Goal: Navigation & Orientation: Find specific page/section

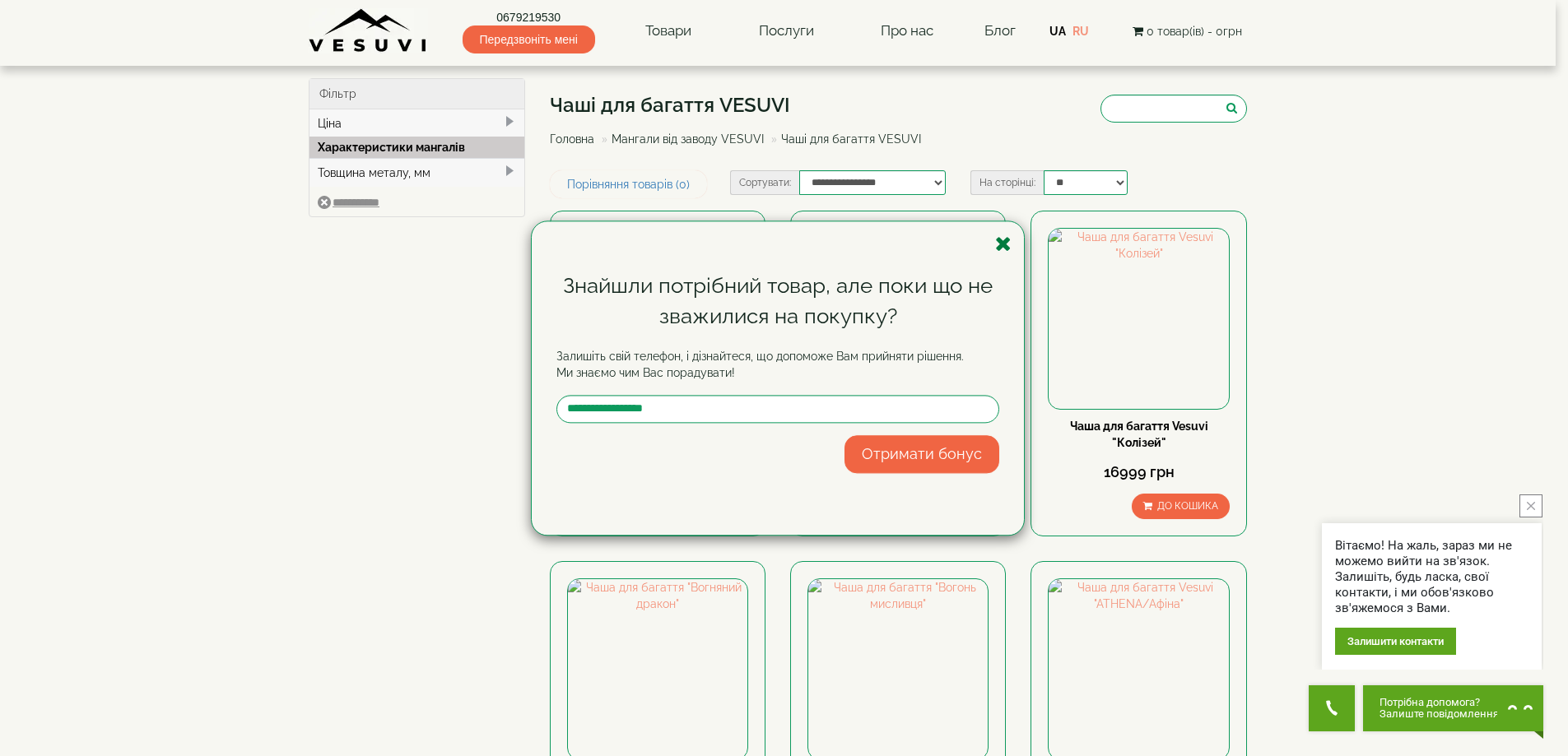
click at [997, 237] on icon "button" at bounding box center [1004, 244] width 17 height 21
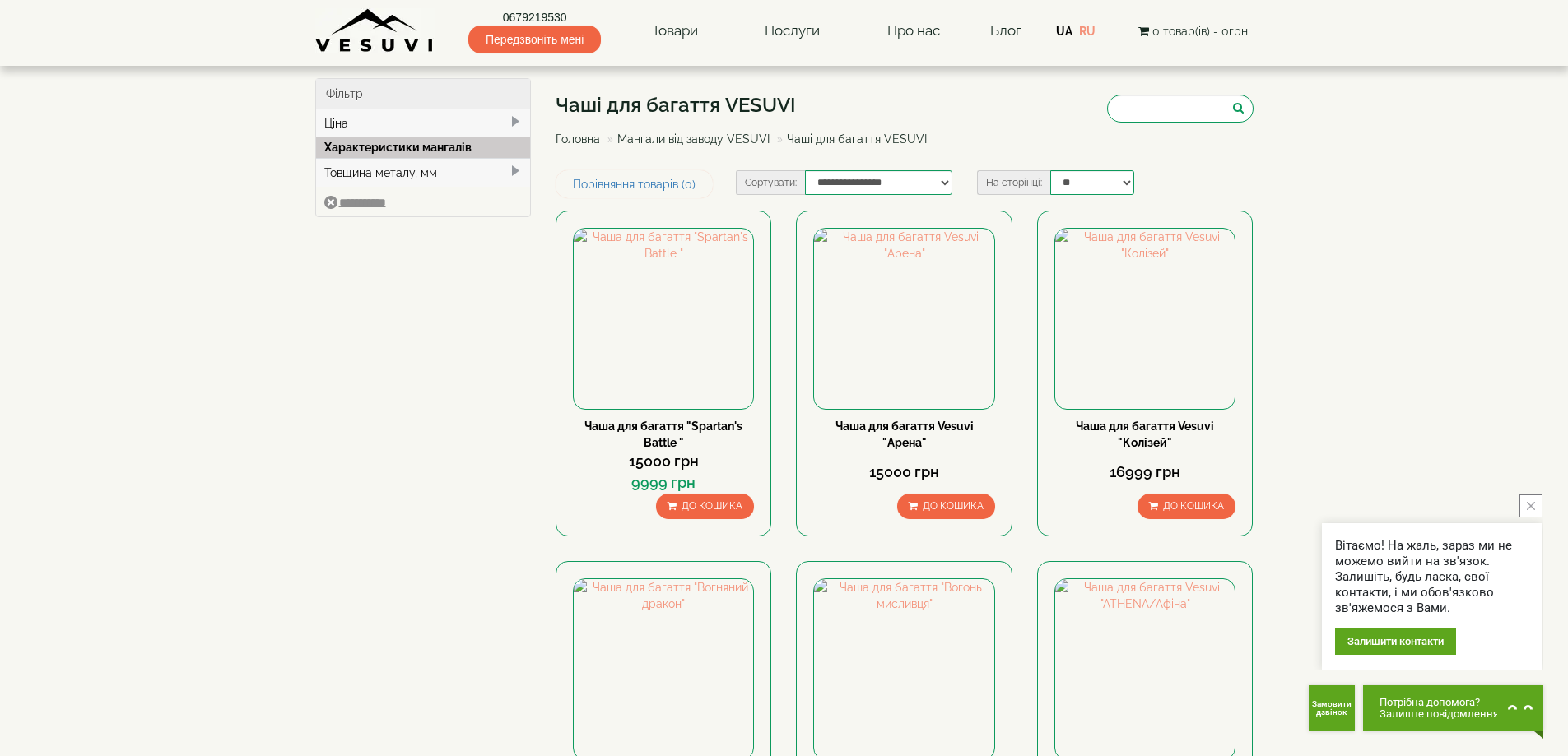
click at [375, 32] on img at bounding box center [375, 31] width 119 height 46
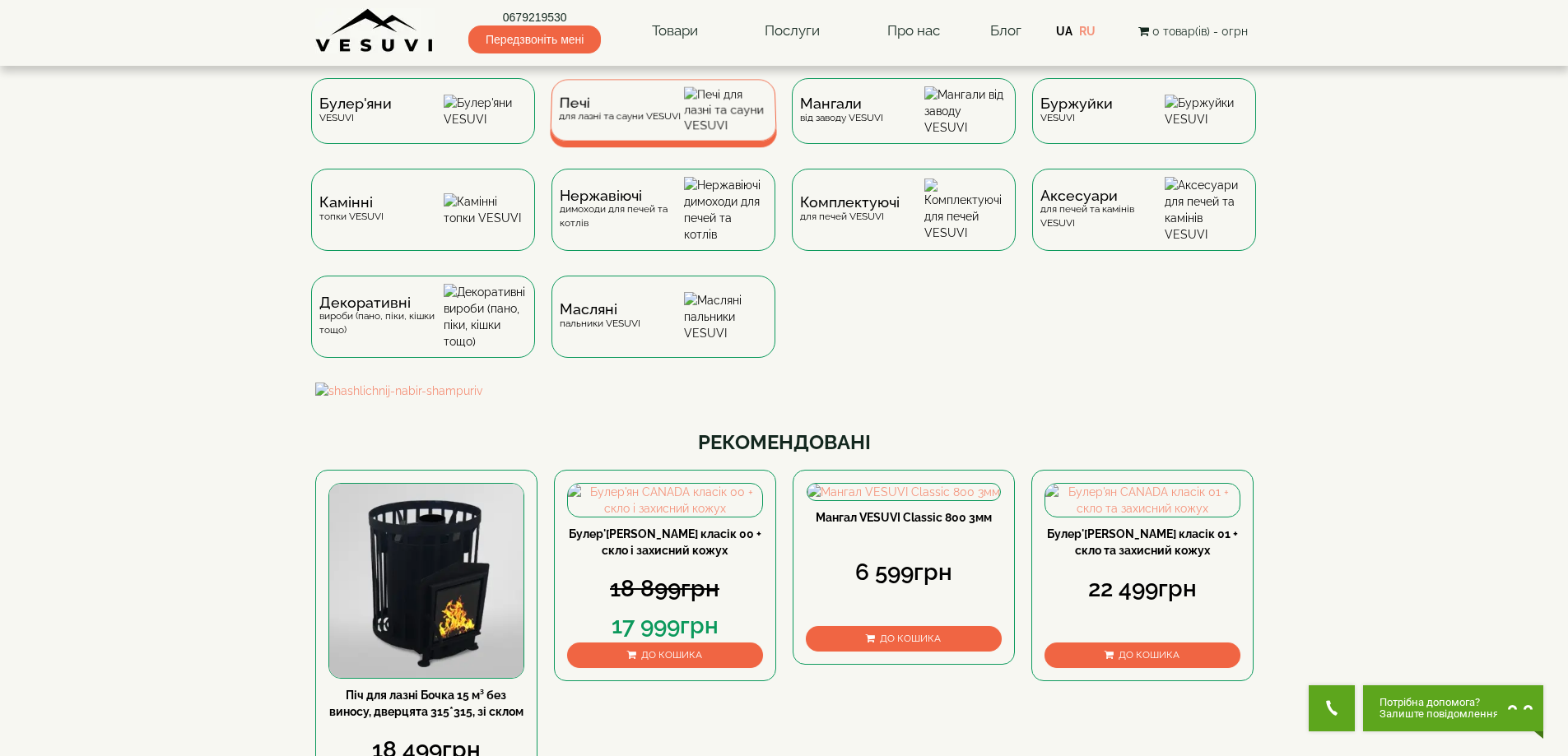
click at [645, 122] on div "Печі для лазні та сауни VESUVI" at bounding box center [618, 109] width 122 height 25
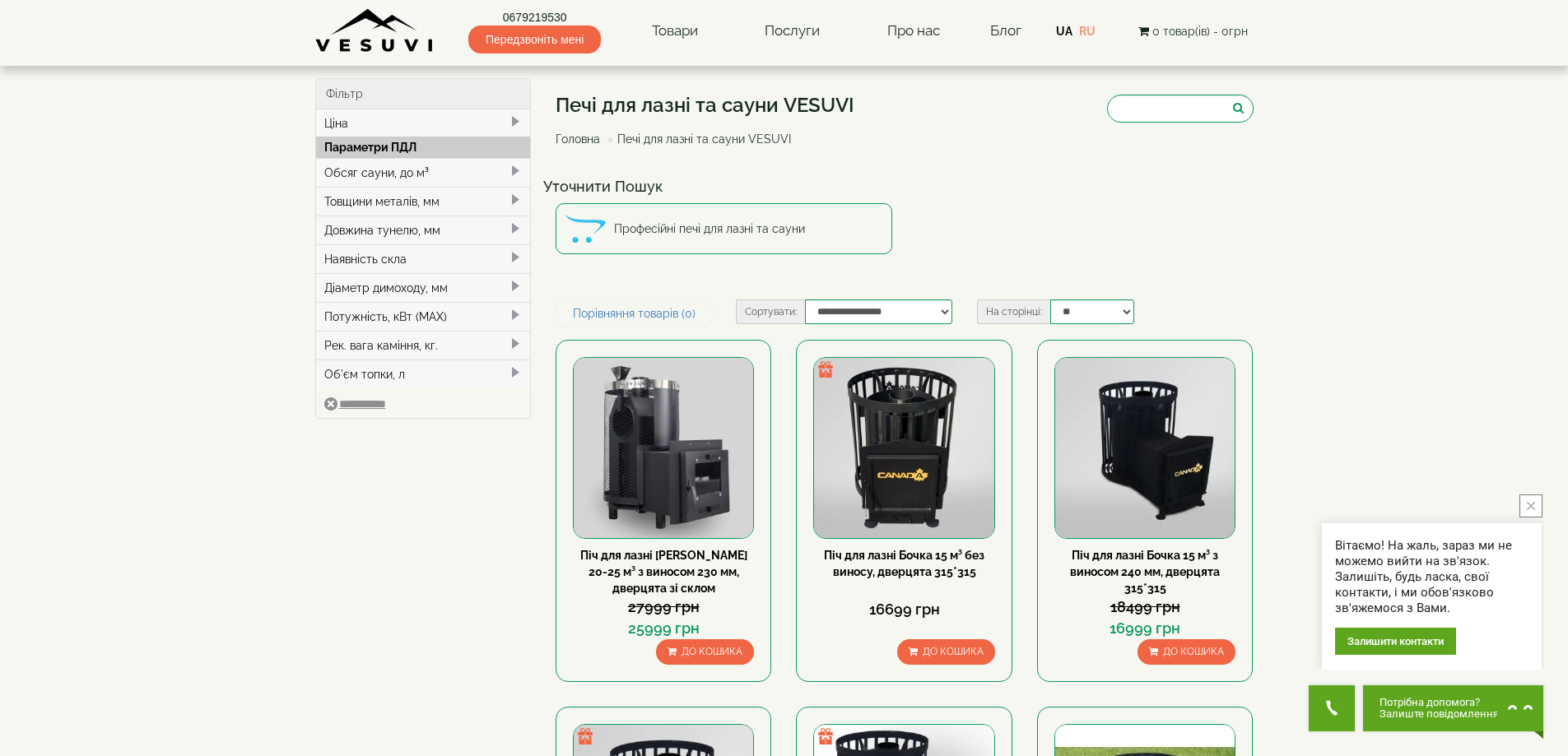
click at [1039, 186] on h4 "Уточнити Пошук" at bounding box center [904, 186] width 723 height 17
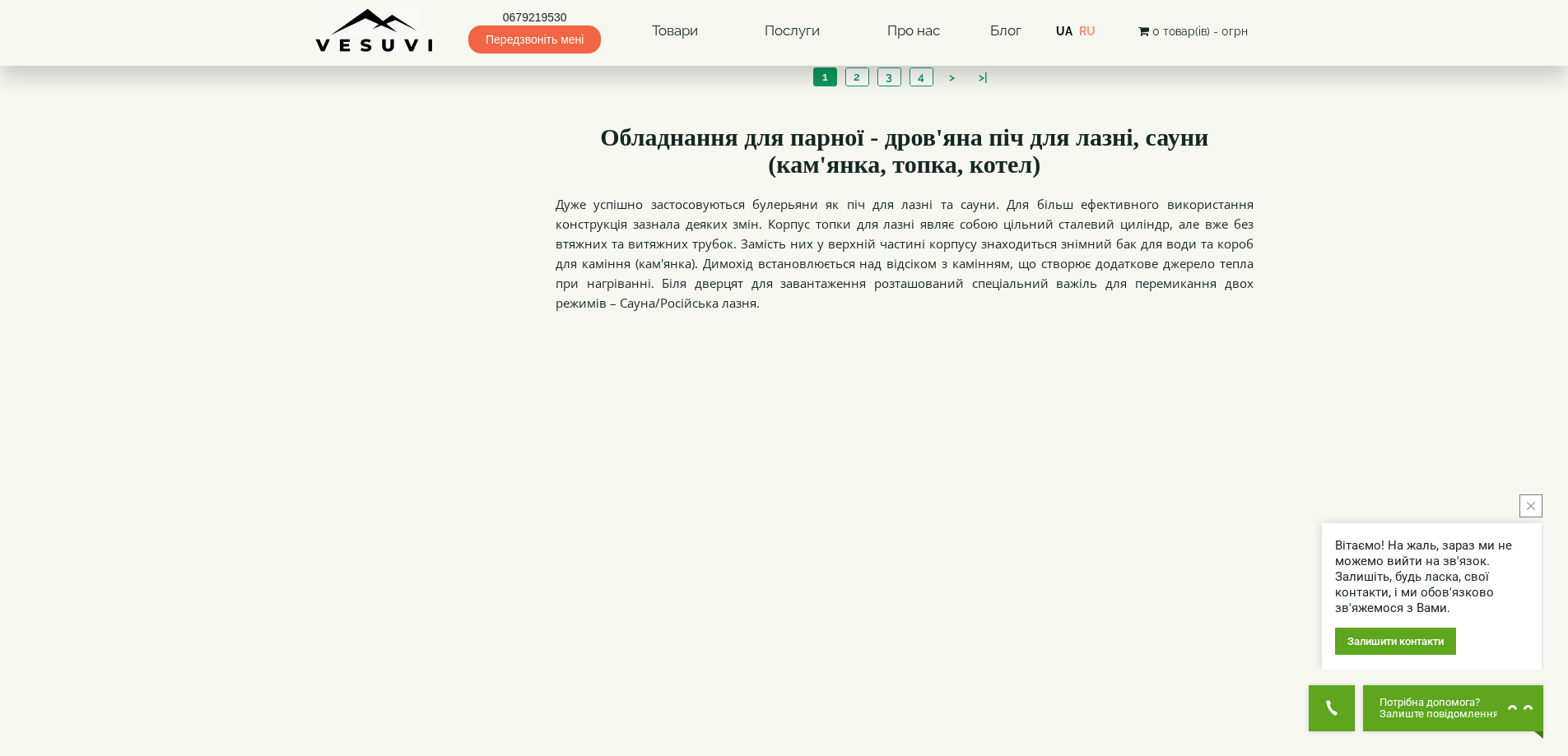
scroll to position [1919, 0]
